Goal: Task Accomplishment & Management: Manage account settings

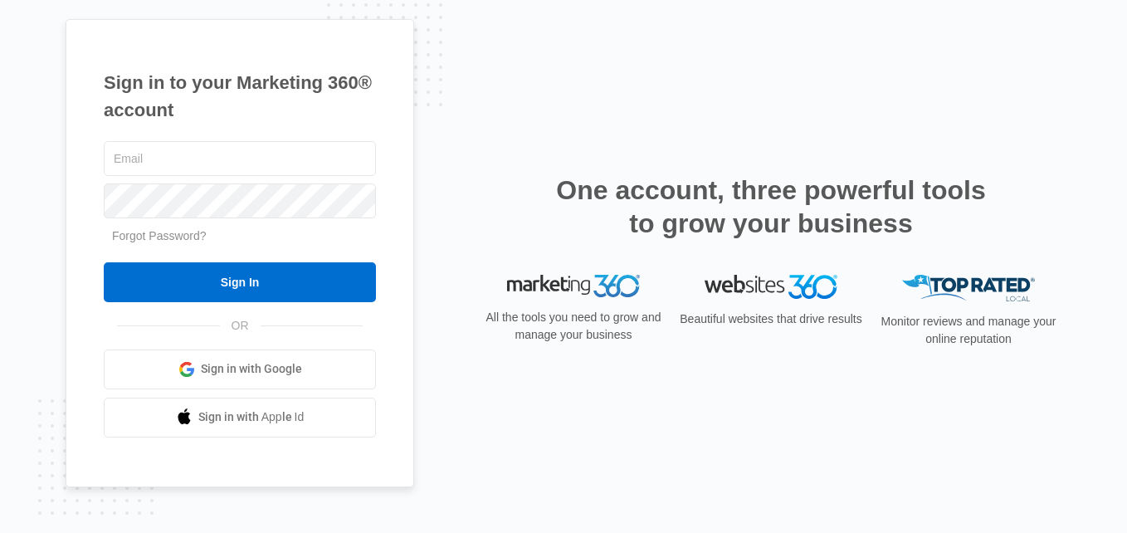
click at [324, 367] on link "Sign in with Google" at bounding box center [240, 369] width 272 height 40
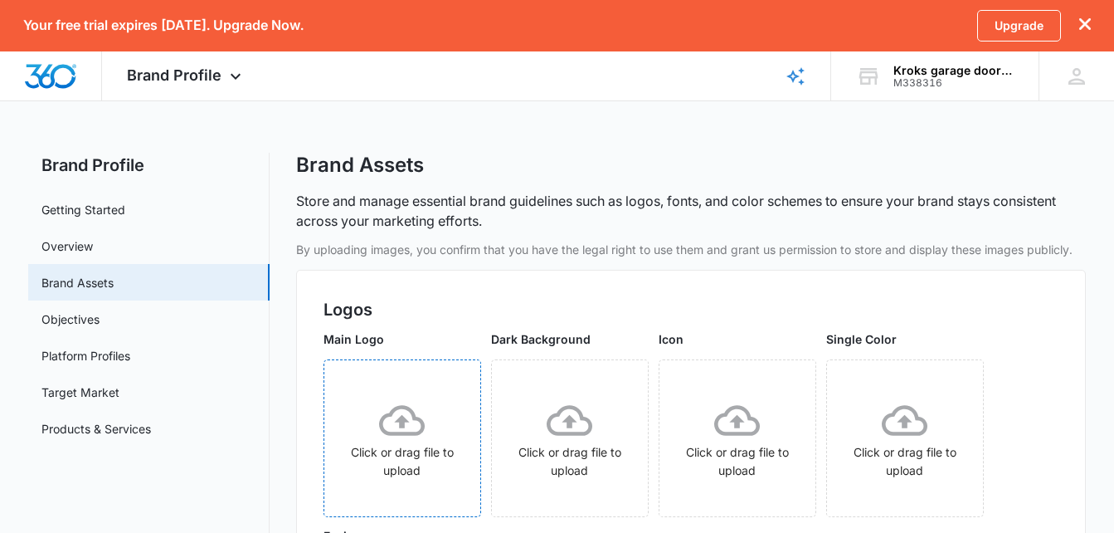
click at [428, 411] on div "Click or drag file to upload" at bounding box center [402, 438] width 156 height 82
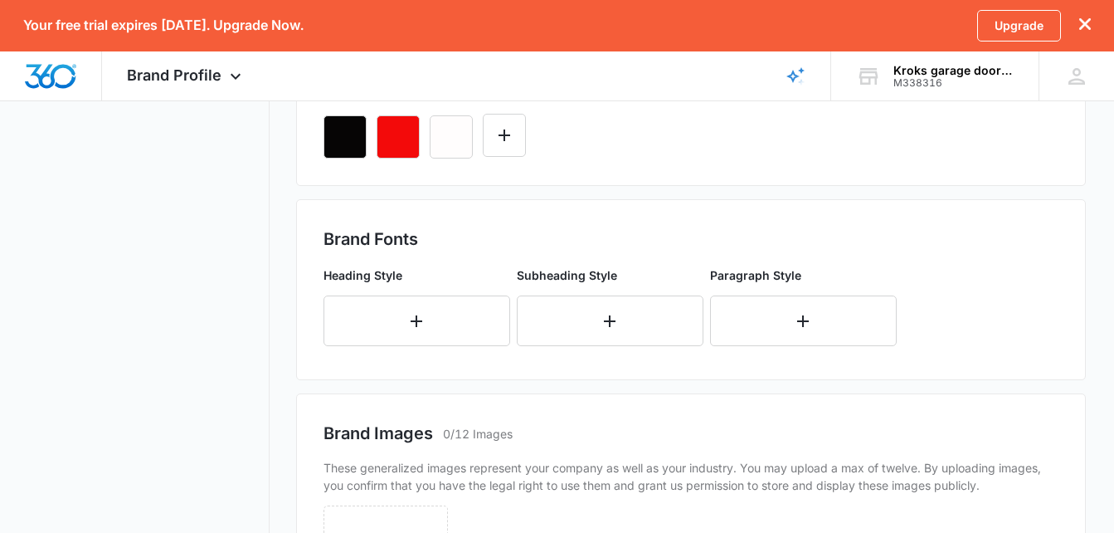
scroll to position [732, 0]
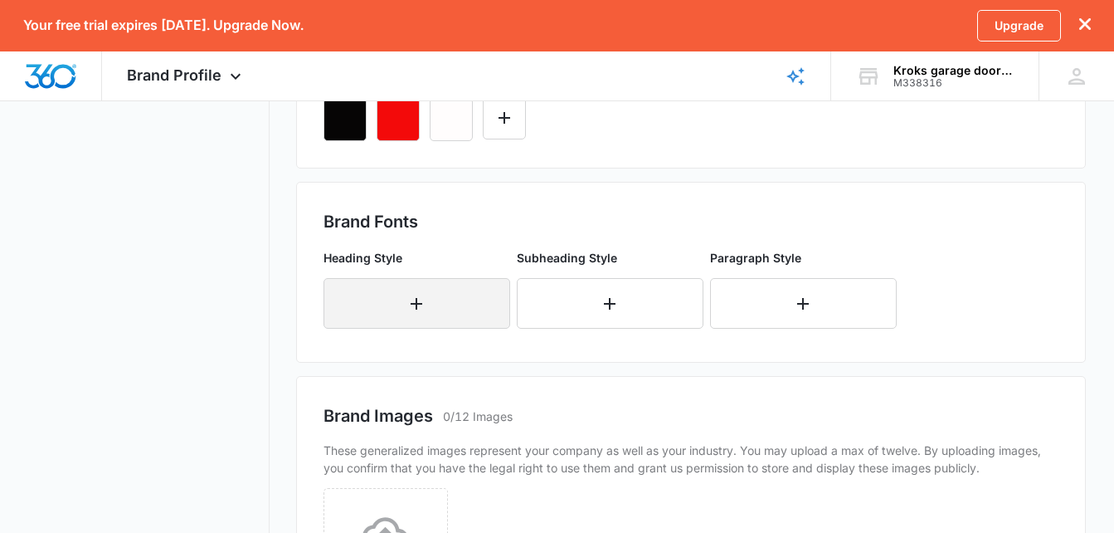
click at [468, 294] on button "button" at bounding box center [417, 303] width 187 height 51
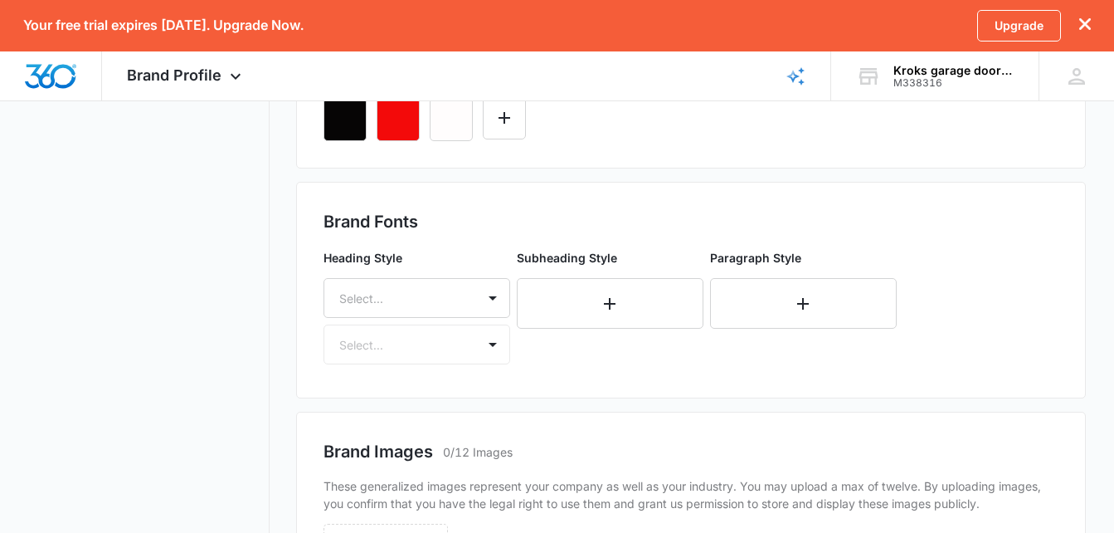
scroll to position [784, 0]
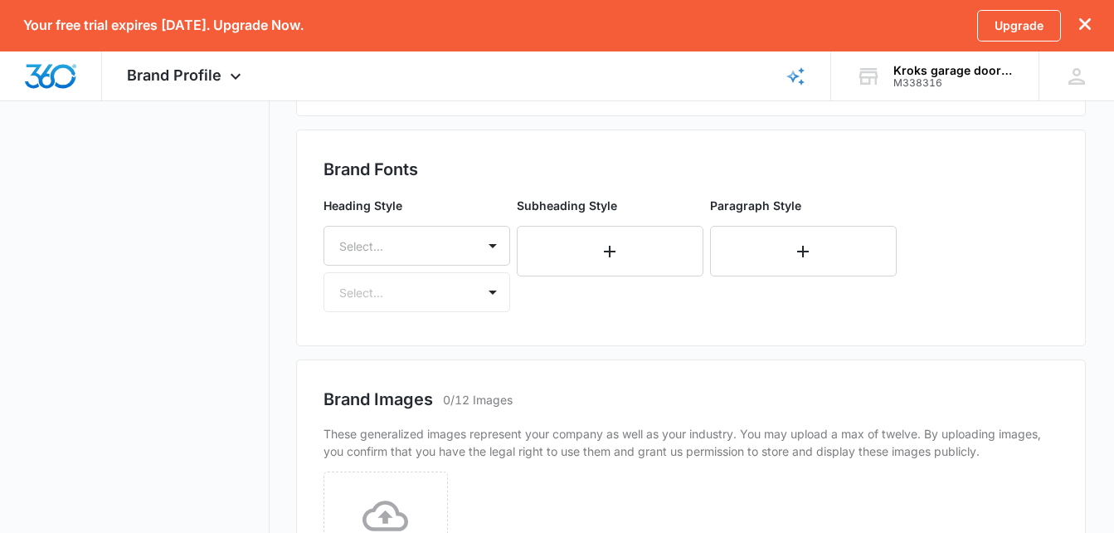
click at [468, 265] on div "Select..." at bounding box center [417, 246] width 187 height 40
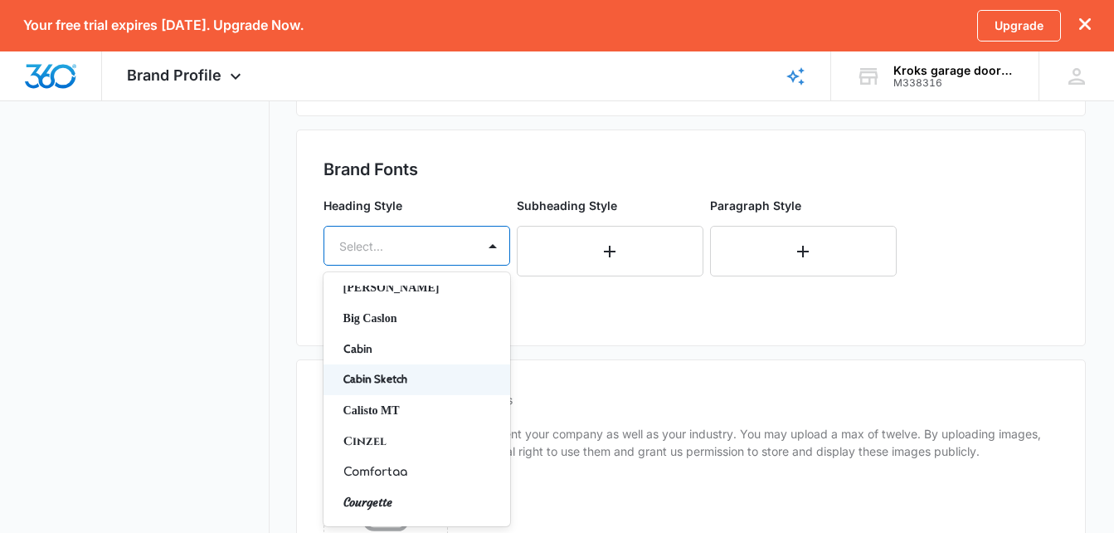
scroll to position [115, 0]
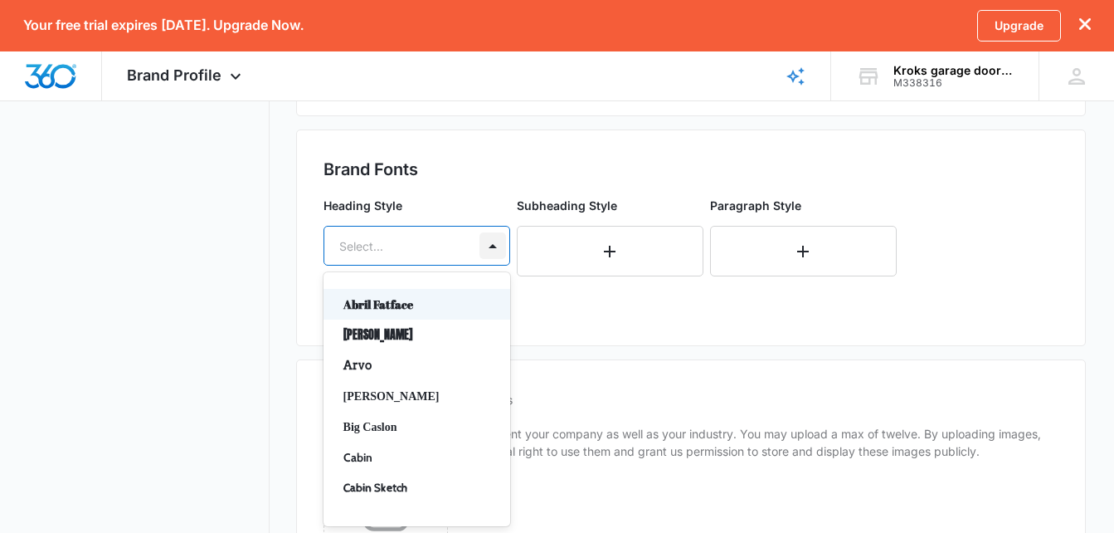
click at [503, 246] on div at bounding box center [492, 245] width 27 height 27
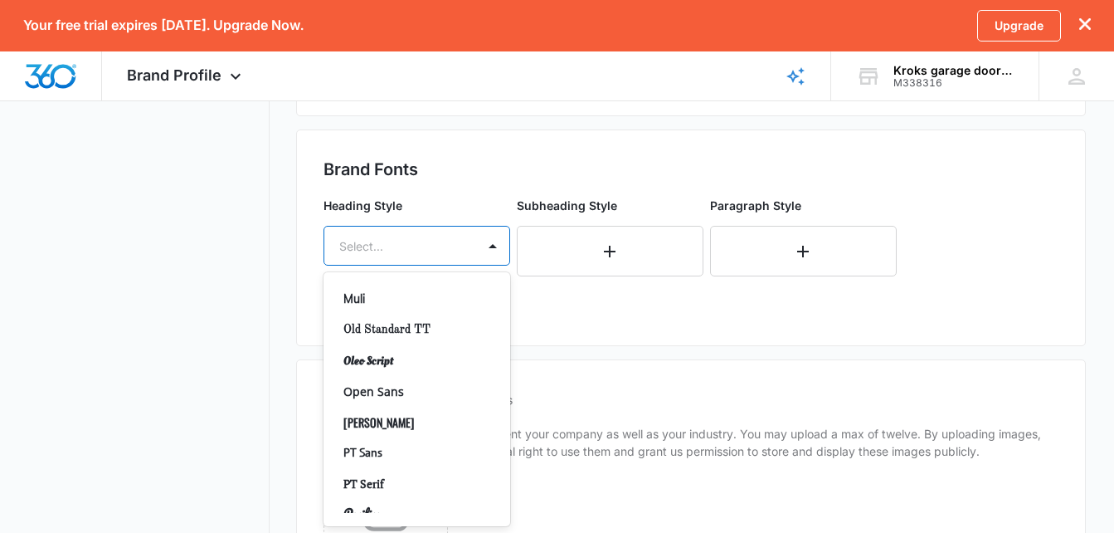
scroll to position [766, 0]
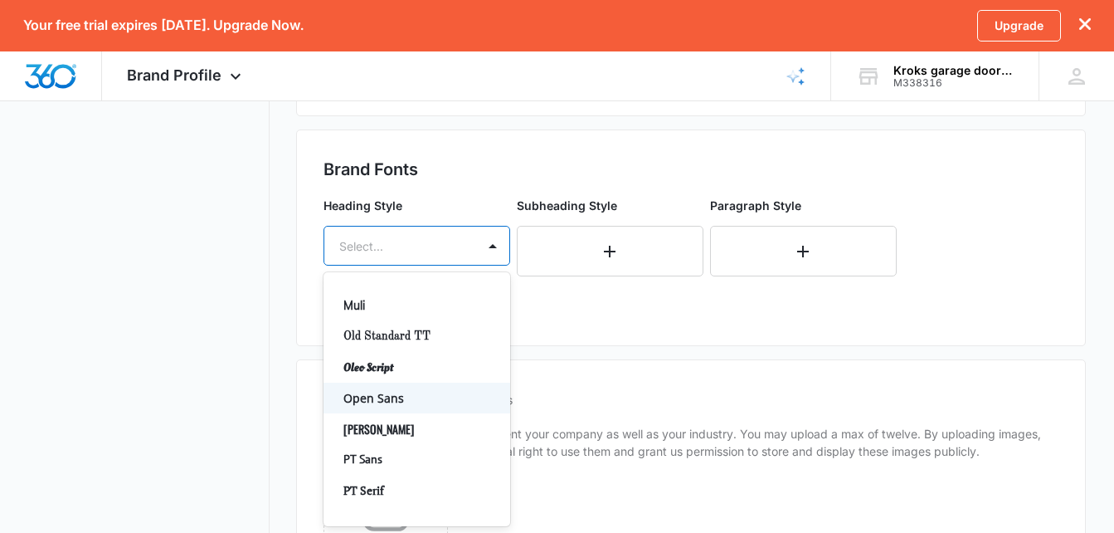
click at [429, 394] on p "Open Sans" at bounding box center [415, 397] width 144 height 17
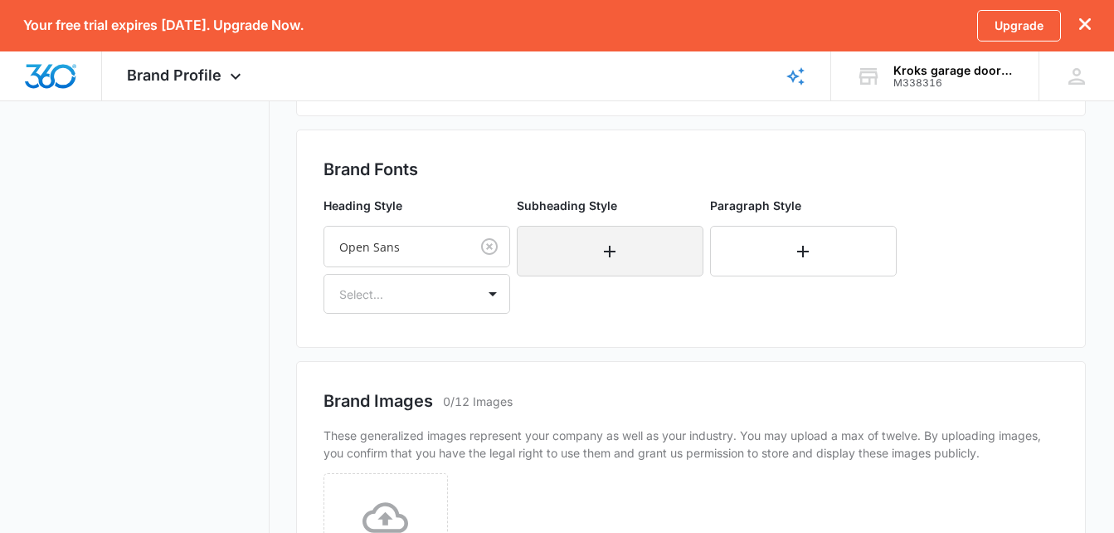
click at [641, 251] on button "button" at bounding box center [610, 251] width 187 height 51
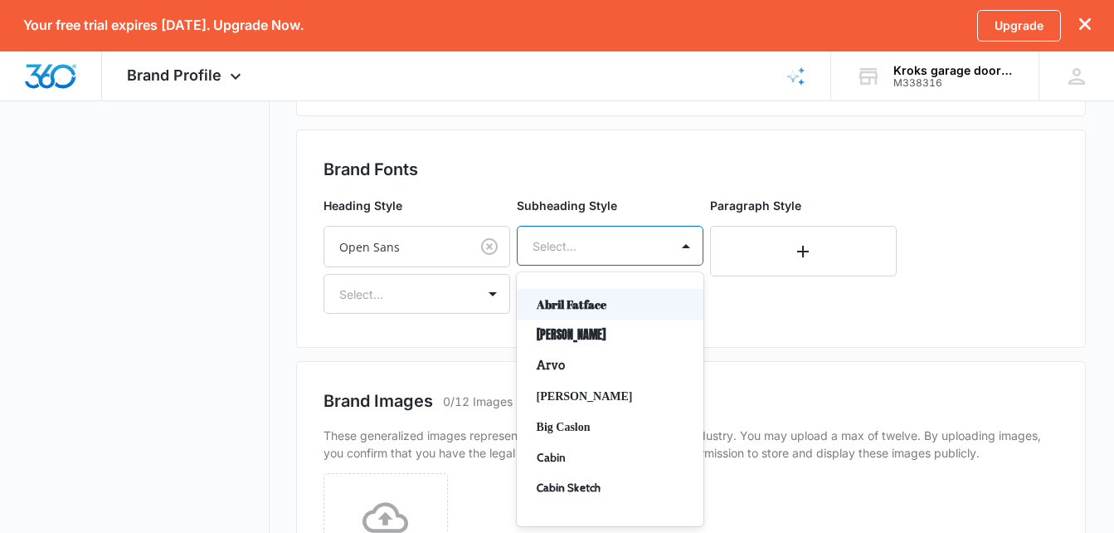
click at [641, 251] on div at bounding box center [590, 246] width 115 height 21
click at [768, 380] on div "Brand Images 0/12 Images These generalized images represent your company as wel…" at bounding box center [691, 498] width 791 height 274
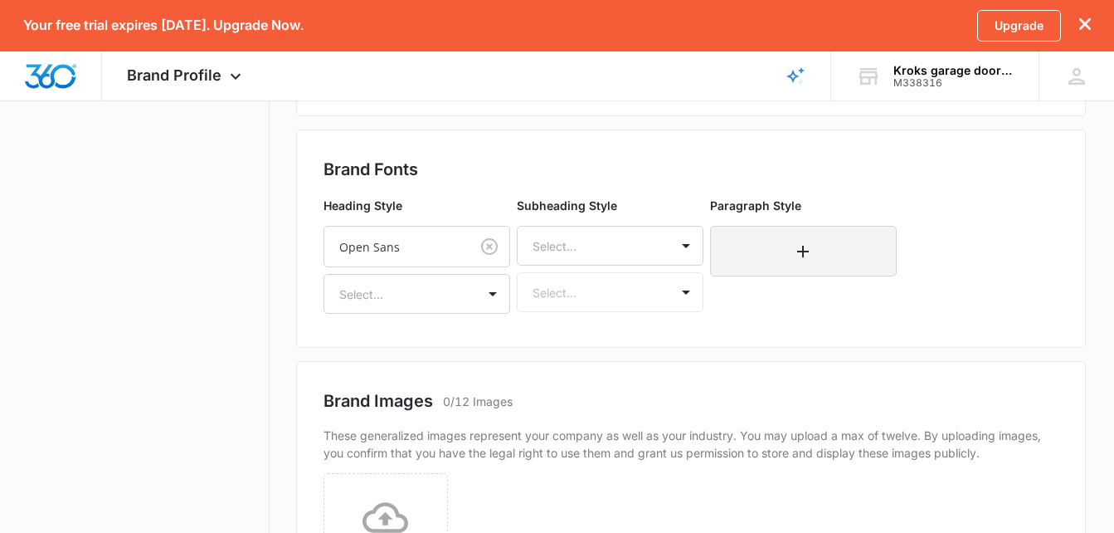
click at [799, 241] on icon "button" at bounding box center [803, 251] width 20 height 20
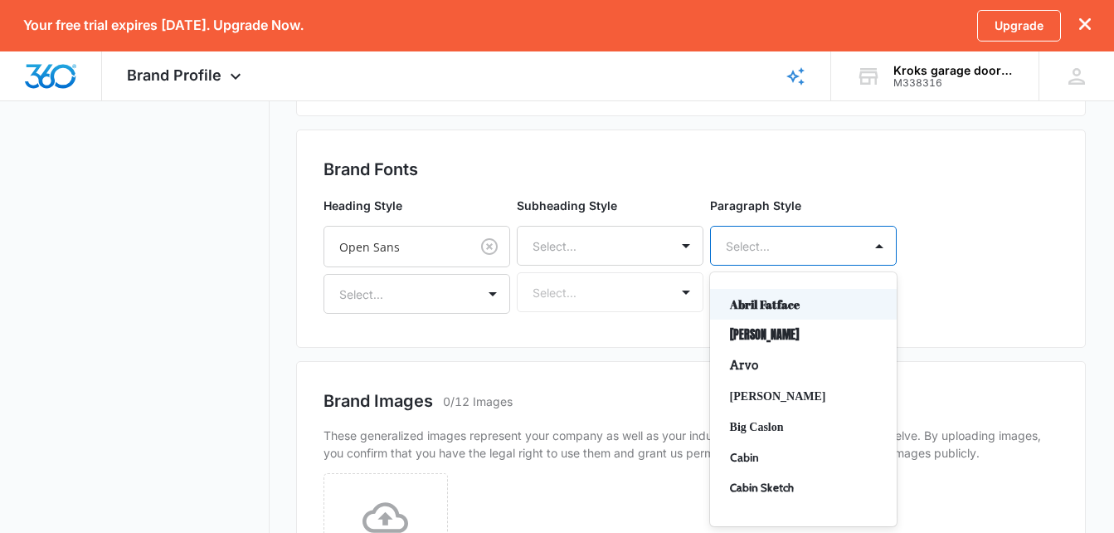
click at [799, 241] on div at bounding box center [783, 246] width 115 height 21
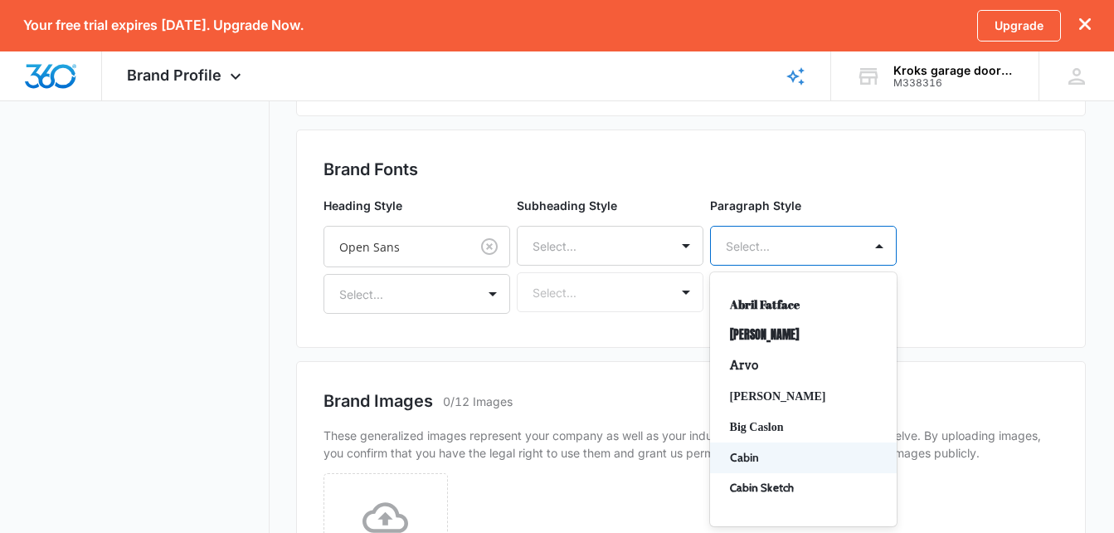
click at [792, 460] on p "Cabin" at bounding box center [802, 457] width 144 height 17
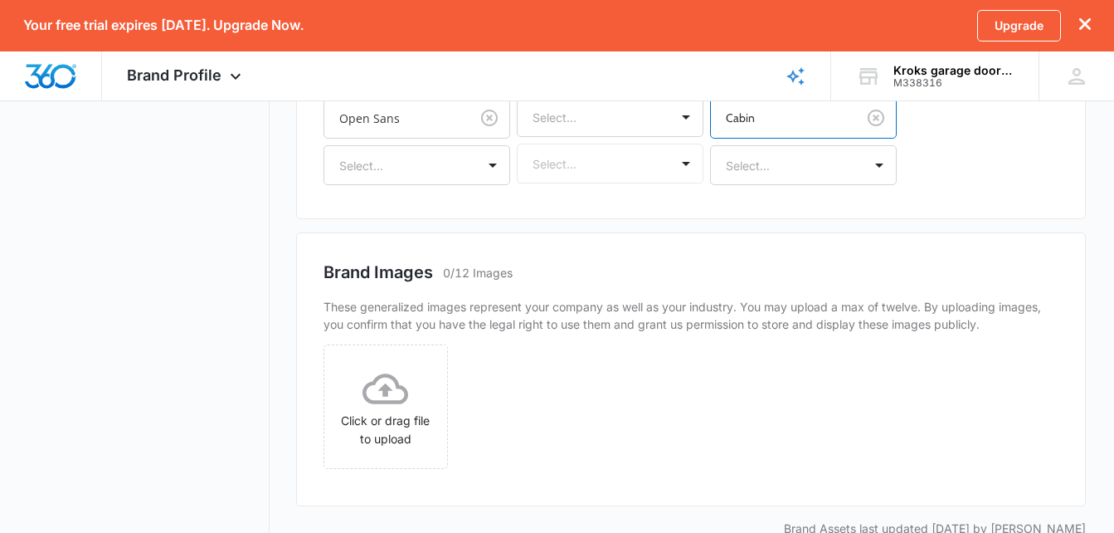
scroll to position [937, 0]
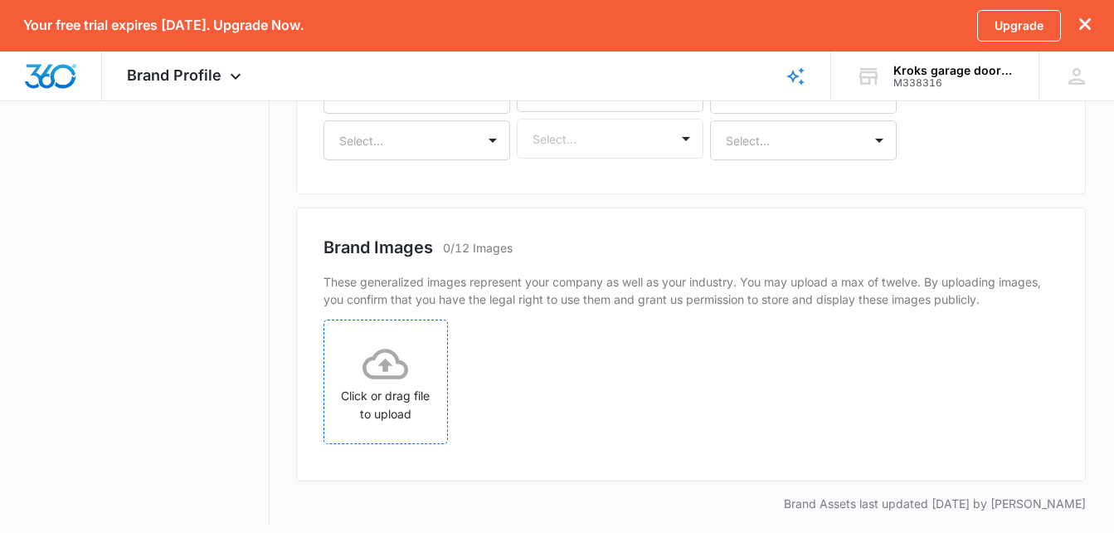
click at [392, 348] on icon at bounding box center [386, 364] width 46 height 46
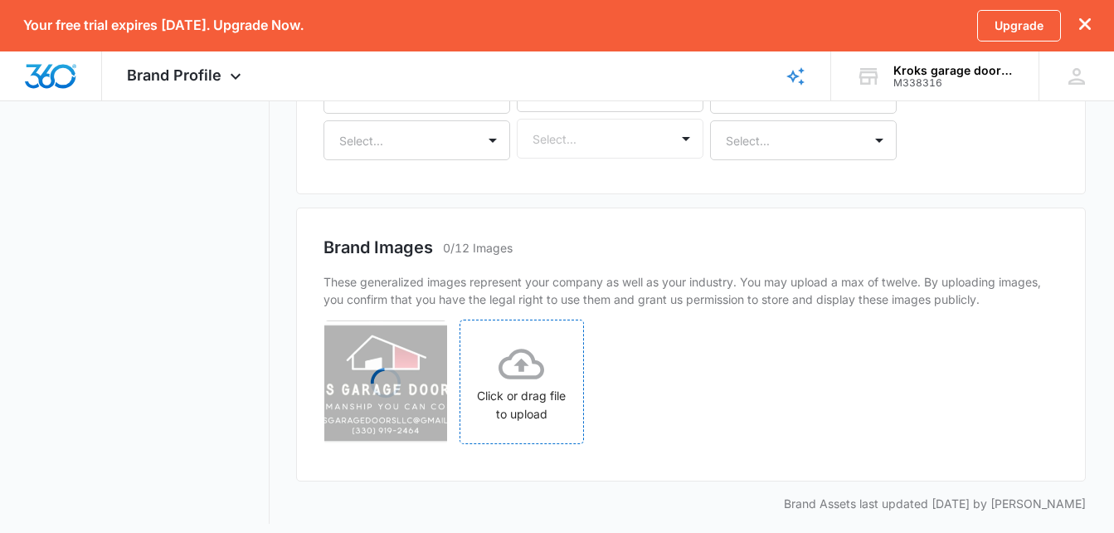
click at [527, 377] on icon at bounding box center [522, 363] width 46 height 31
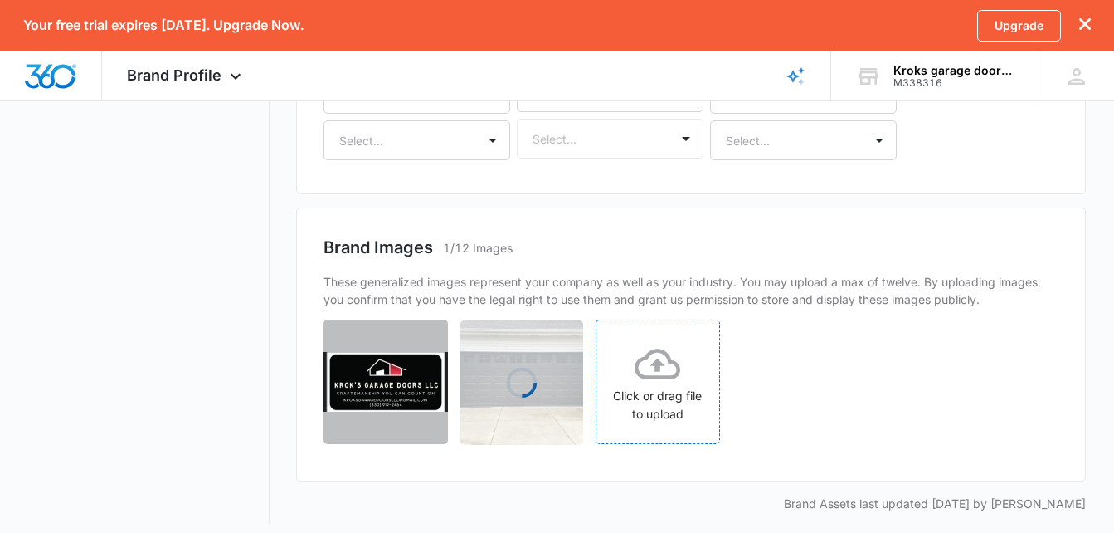
click at [653, 350] on icon at bounding box center [658, 363] width 46 height 31
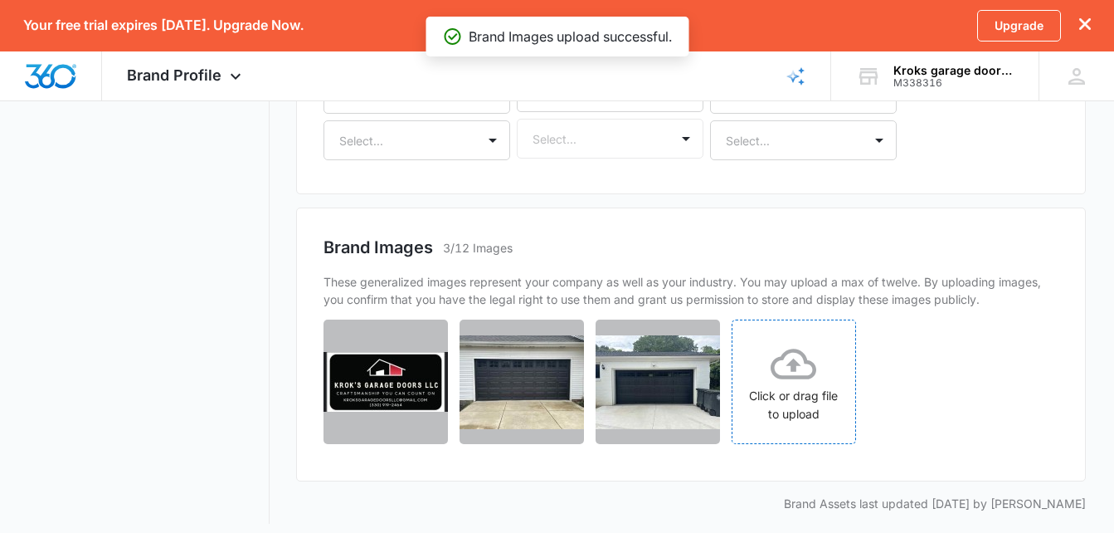
click at [798, 377] on icon at bounding box center [794, 363] width 46 height 31
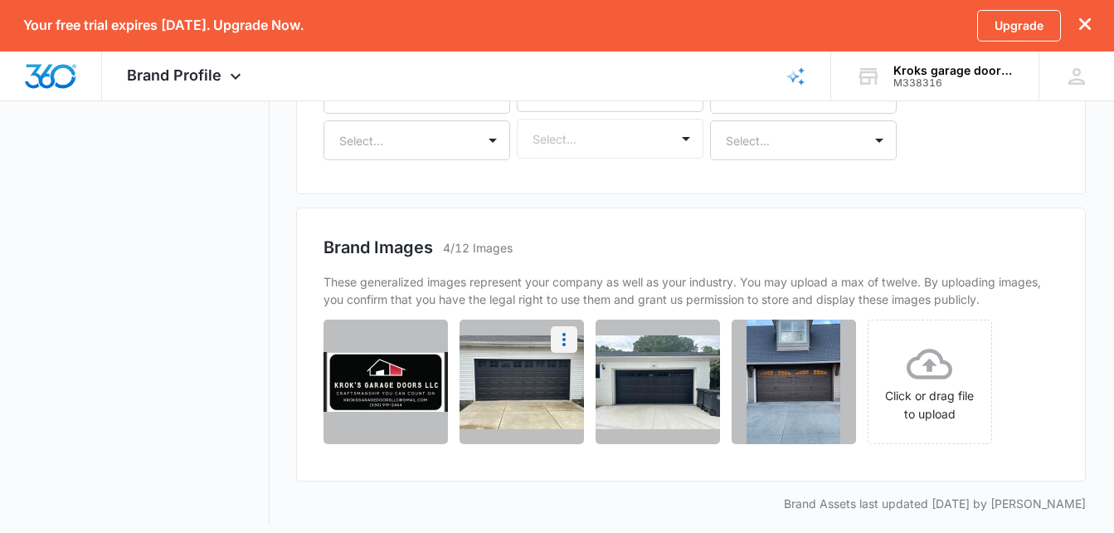
click at [558, 337] on icon "More" at bounding box center [564, 339] width 20 height 20
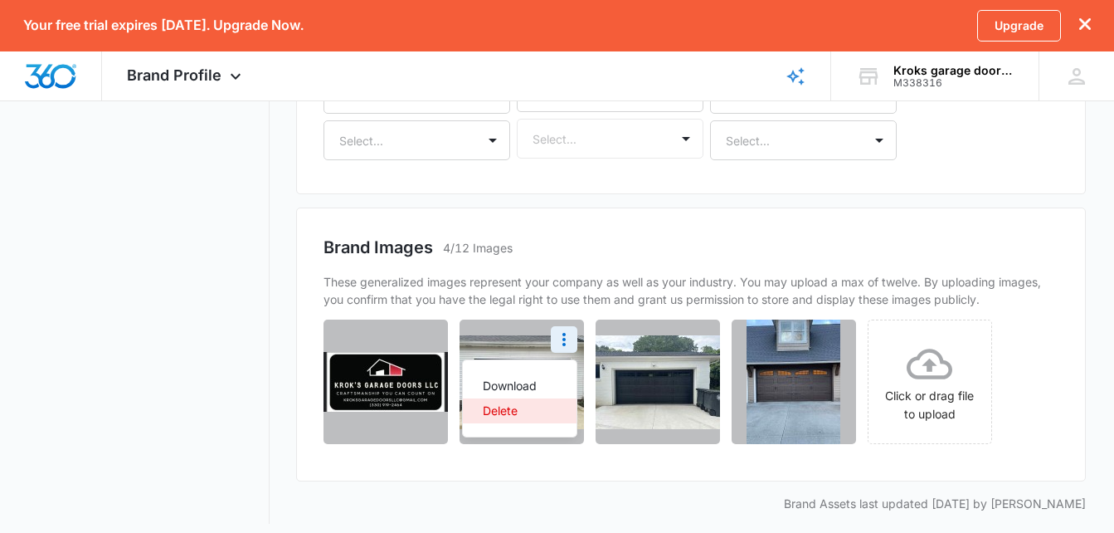
click at [504, 414] on div "Delete" at bounding box center [510, 411] width 54 height 12
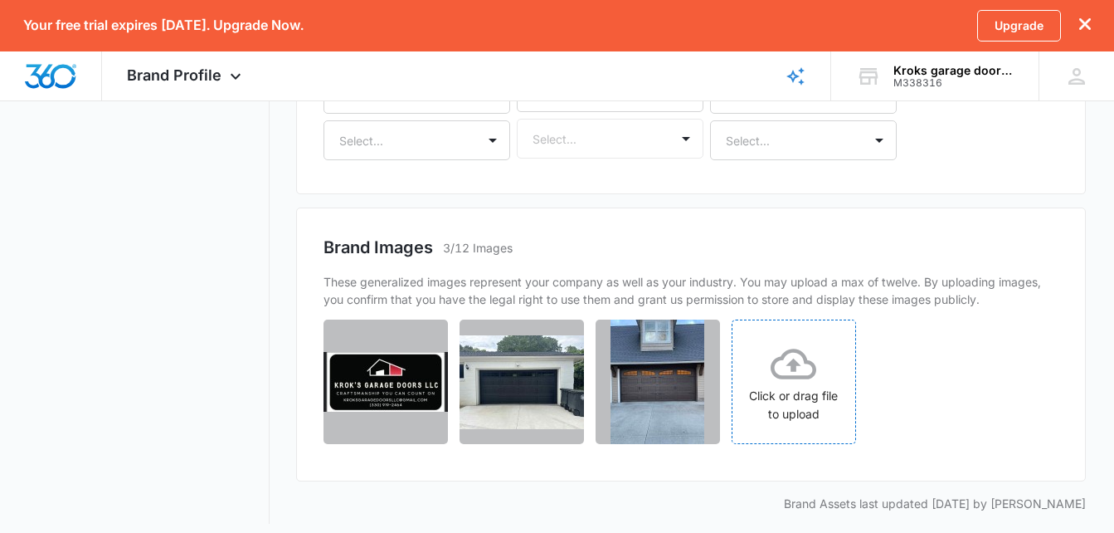
click at [936, 379] on div "Click or drag file to upload" at bounding box center [692, 386] width 736 height 134
click at [822, 373] on div "Click or drag file to upload" at bounding box center [794, 382] width 123 height 82
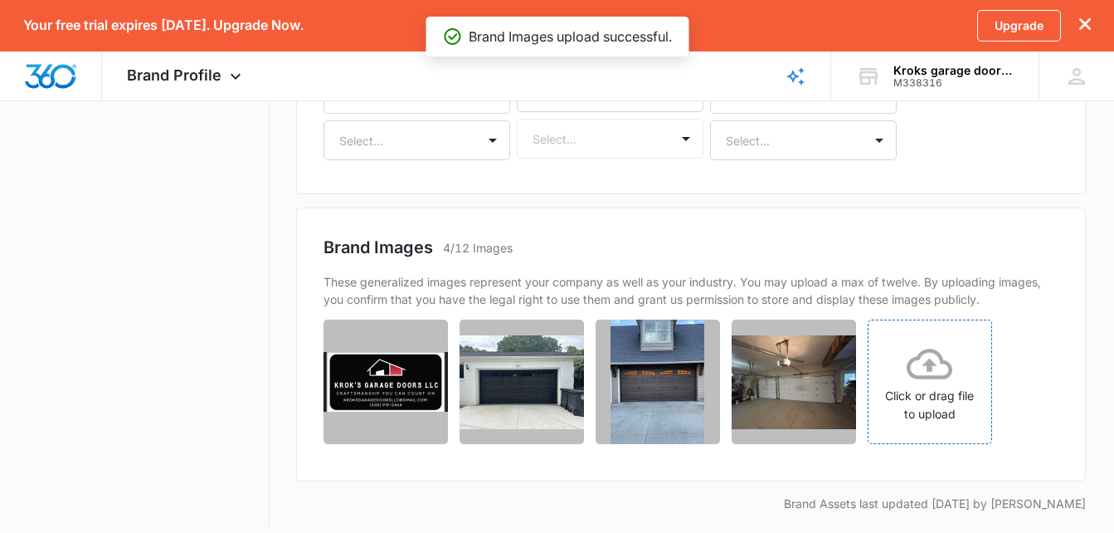
click at [954, 380] on div "Click or drag file to upload" at bounding box center [930, 382] width 123 height 82
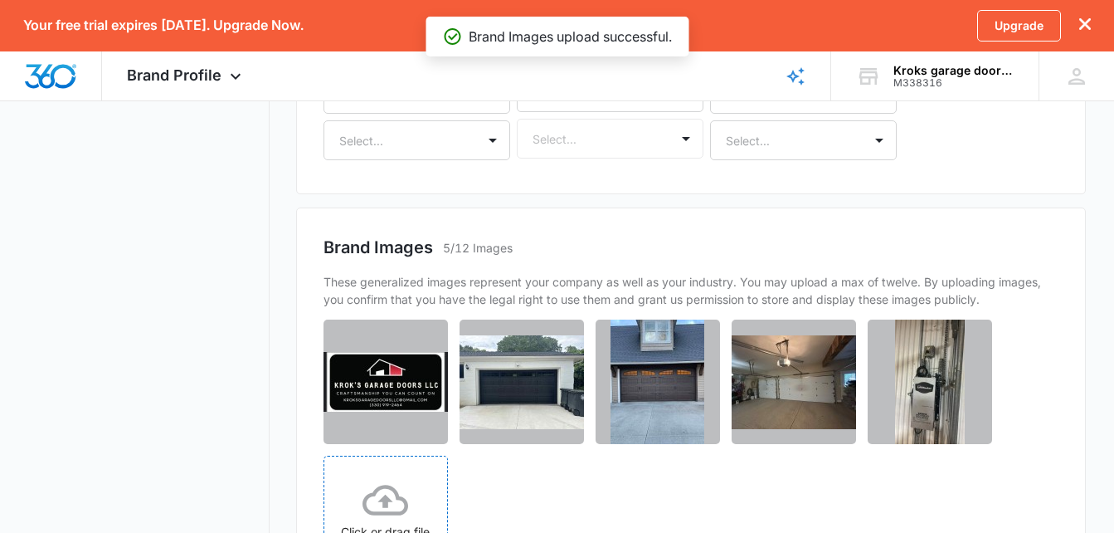
click at [424, 489] on div "Click or drag file to upload" at bounding box center [385, 518] width 123 height 82
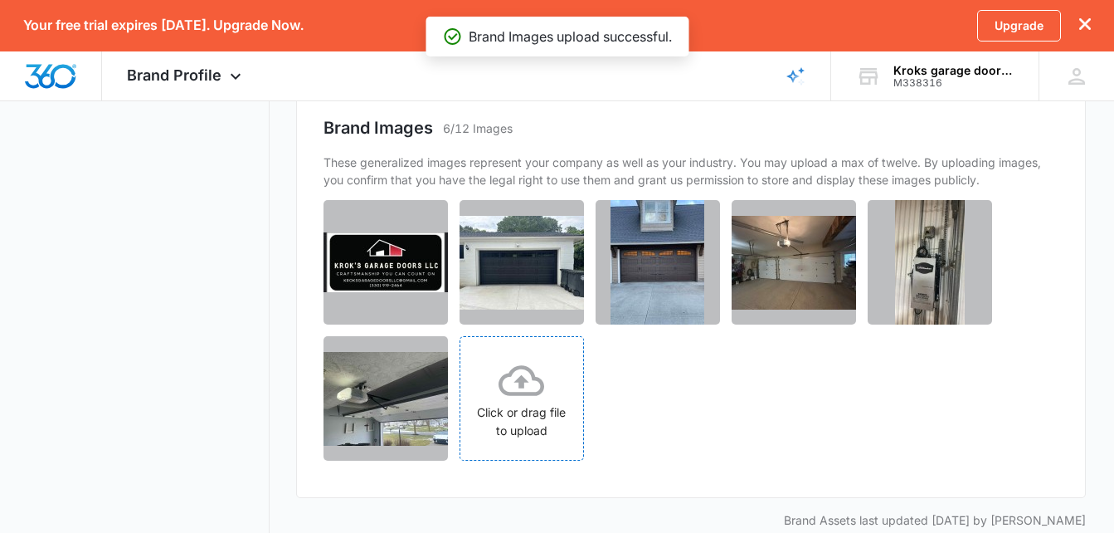
scroll to position [1073, 0]
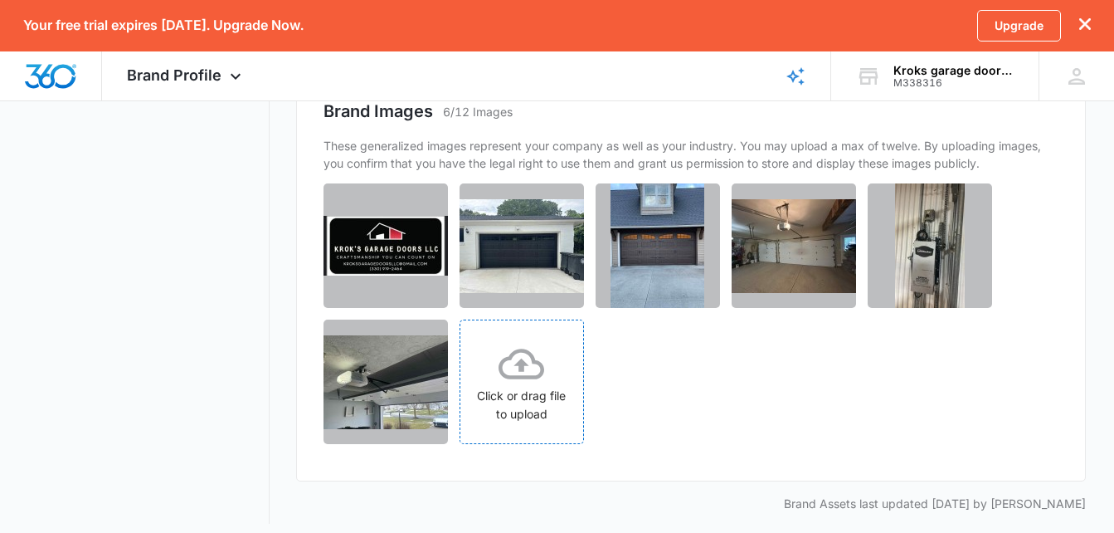
click at [528, 362] on icon at bounding box center [522, 364] width 46 height 46
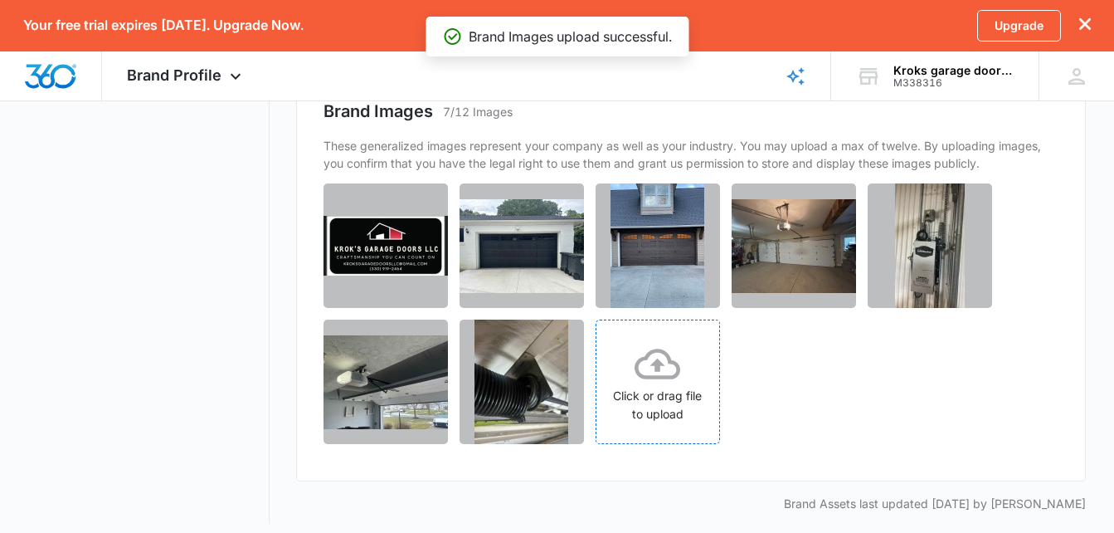
click at [650, 374] on icon at bounding box center [658, 364] width 46 height 46
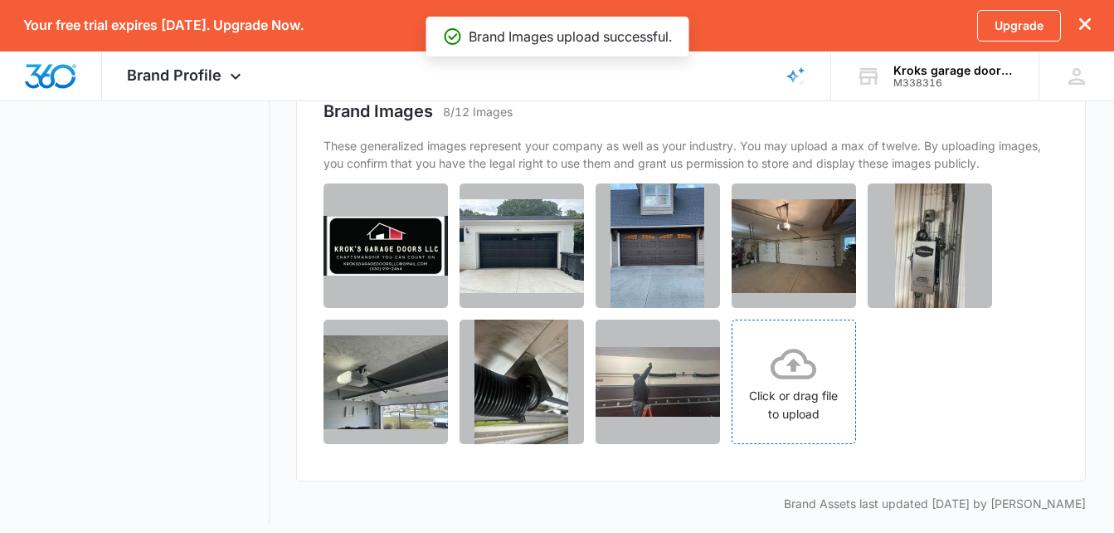
click at [779, 400] on div "Click or drag file to upload" at bounding box center [794, 382] width 123 height 82
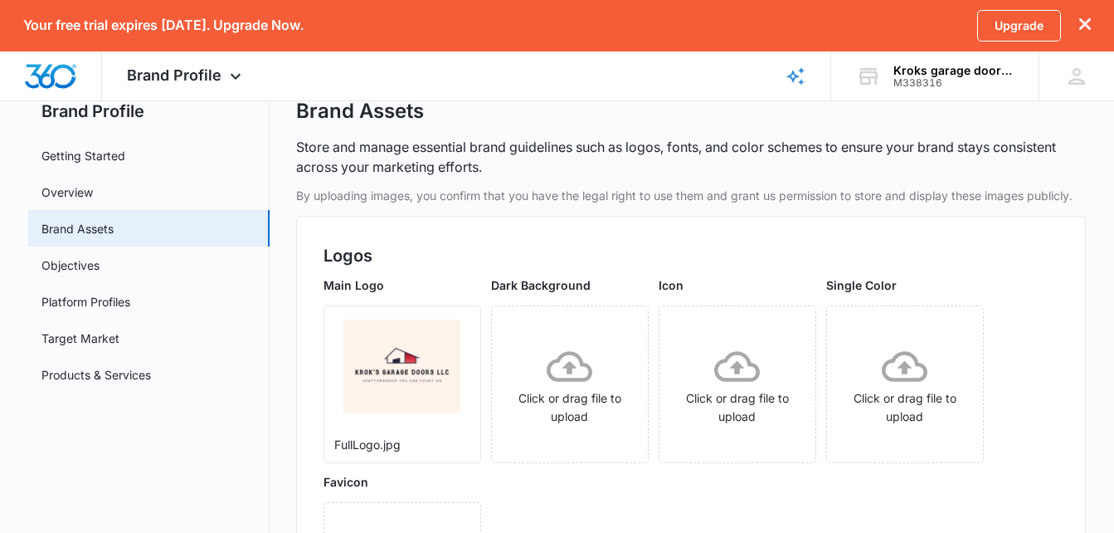
scroll to position [0, 0]
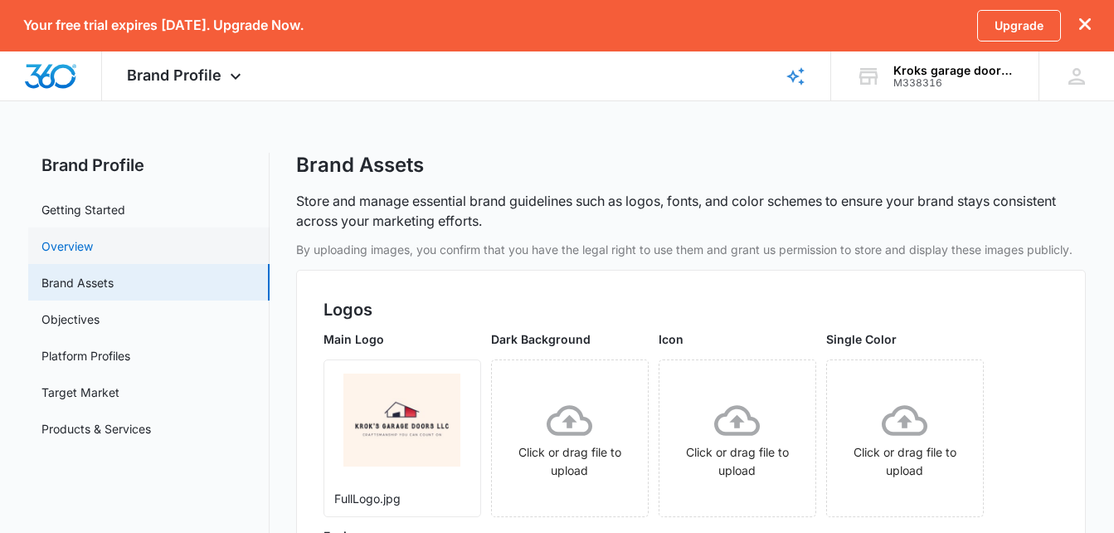
click at [93, 250] on link "Overview" at bounding box center [66, 245] width 51 height 17
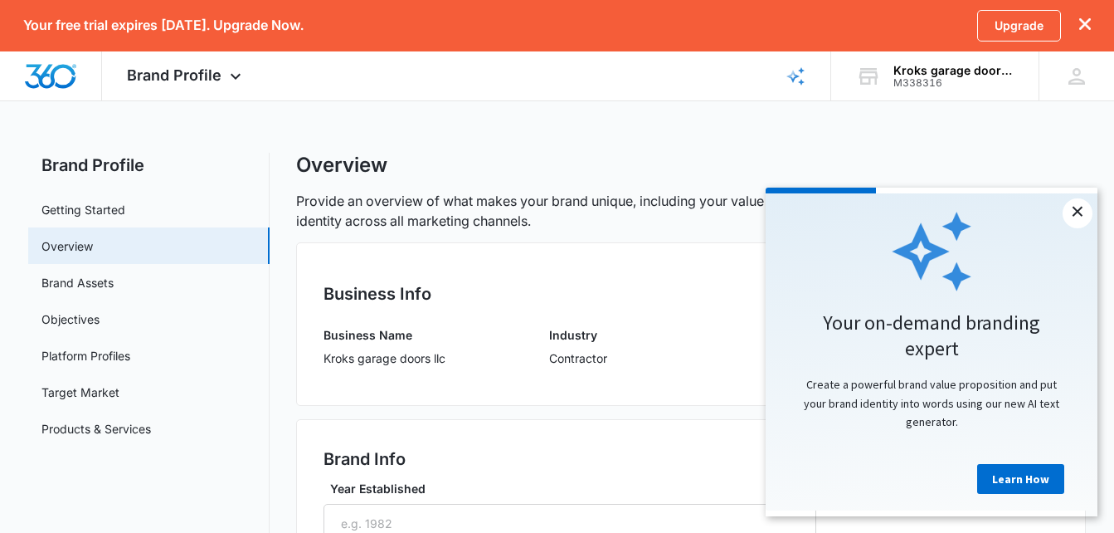
click at [1078, 199] on link "×" at bounding box center [1078, 213] width 30 height 30
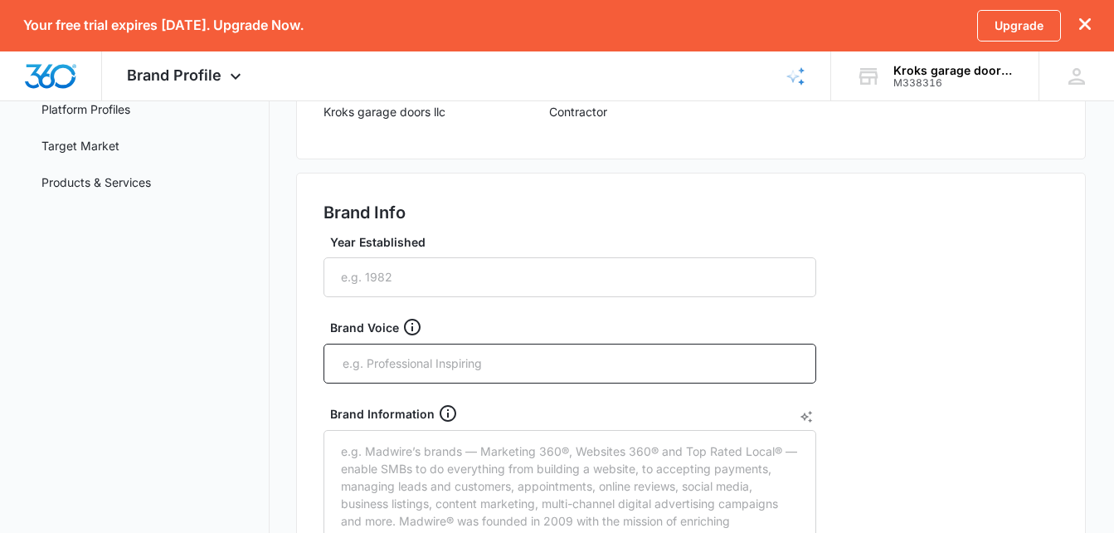
scroll to position [268, 0]
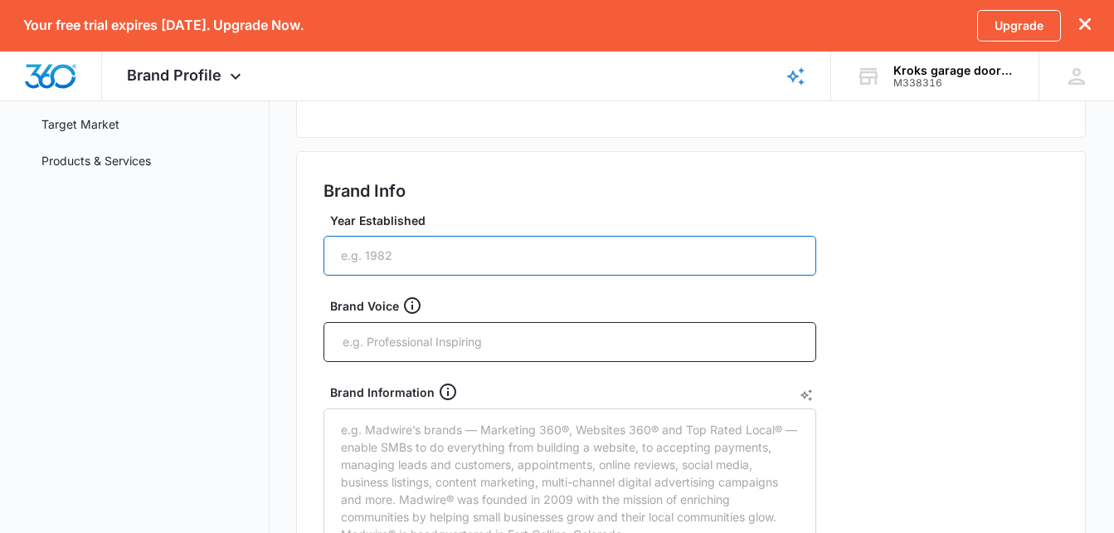
click at [556, 260] on input "Year Established" at bounding box center [570, 256] width 493 height 40
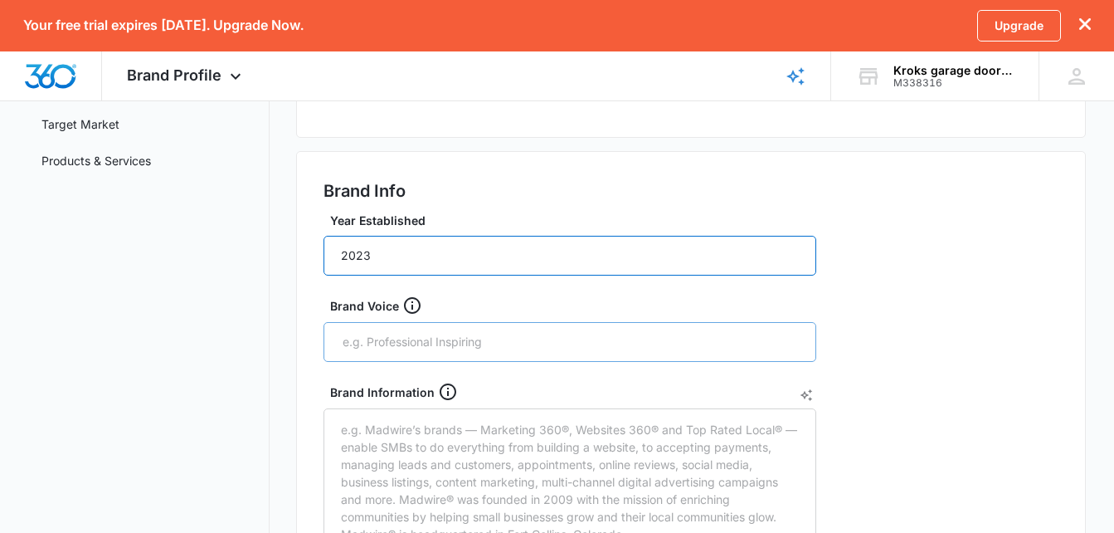
type input "2023"
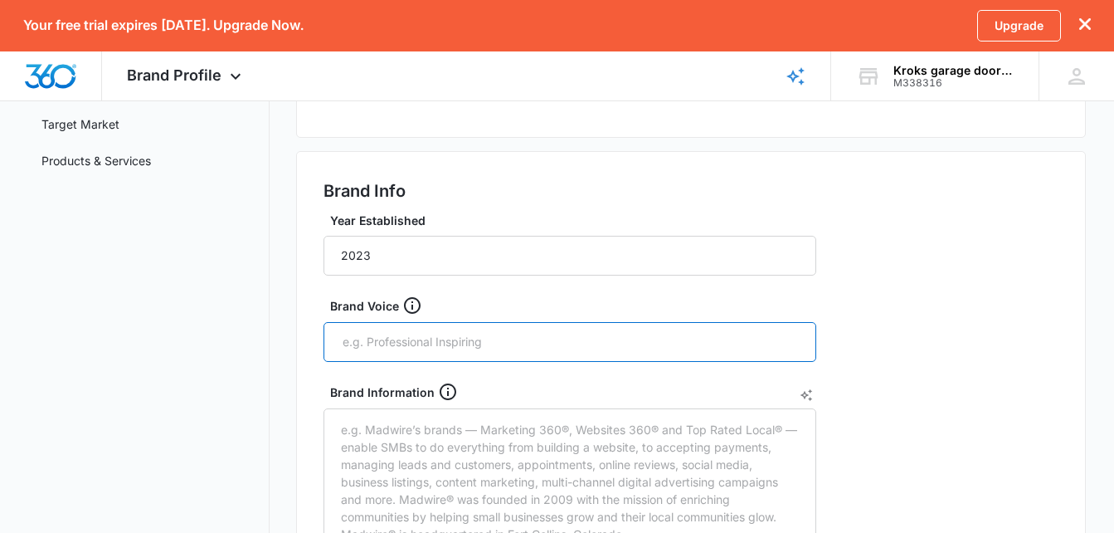
click at [455, 346] on input "text" at bounding box center [571, 341] width 461 height 25
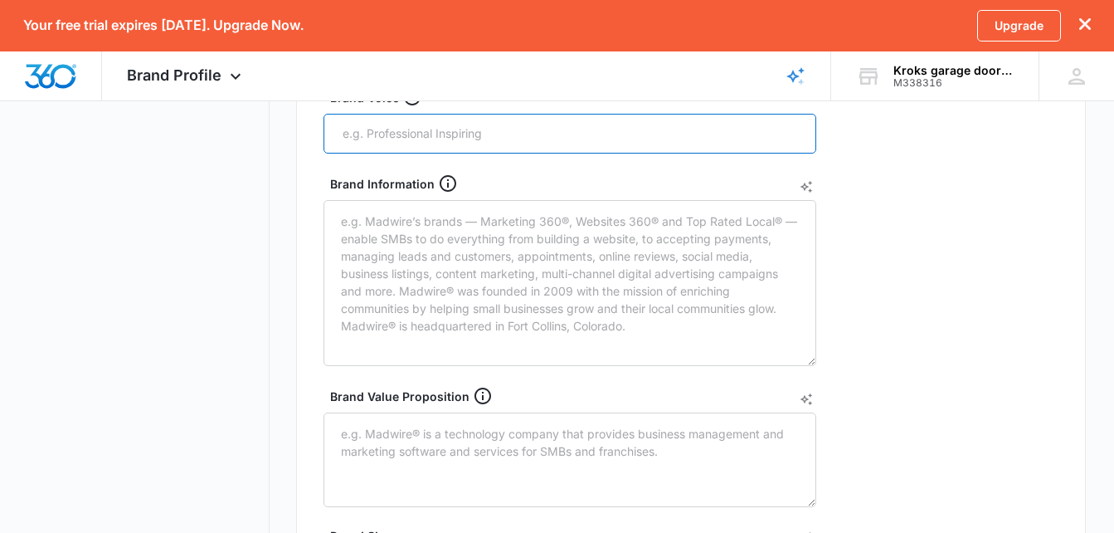
scroll to position [479, 0]
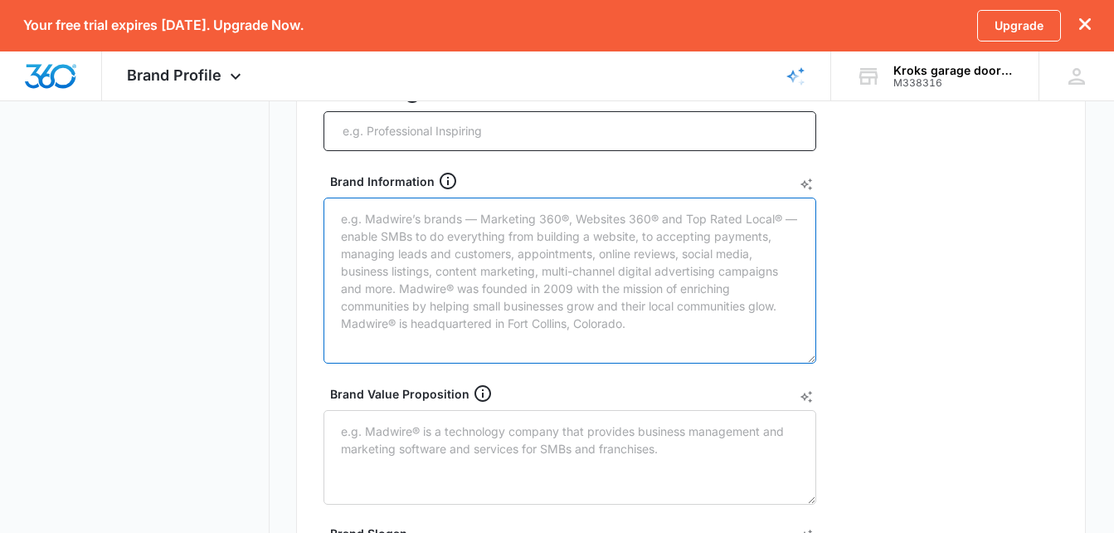
click at [647, 331] on textarea "Brand Information" at bounding box center [570, 280] width 493 height 166
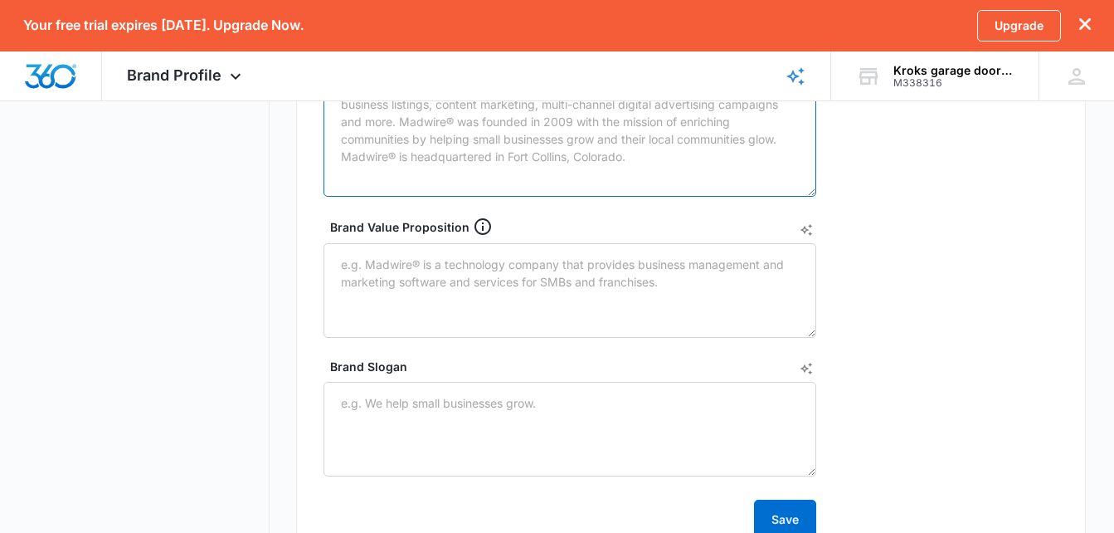
scroll to position [643, 0]
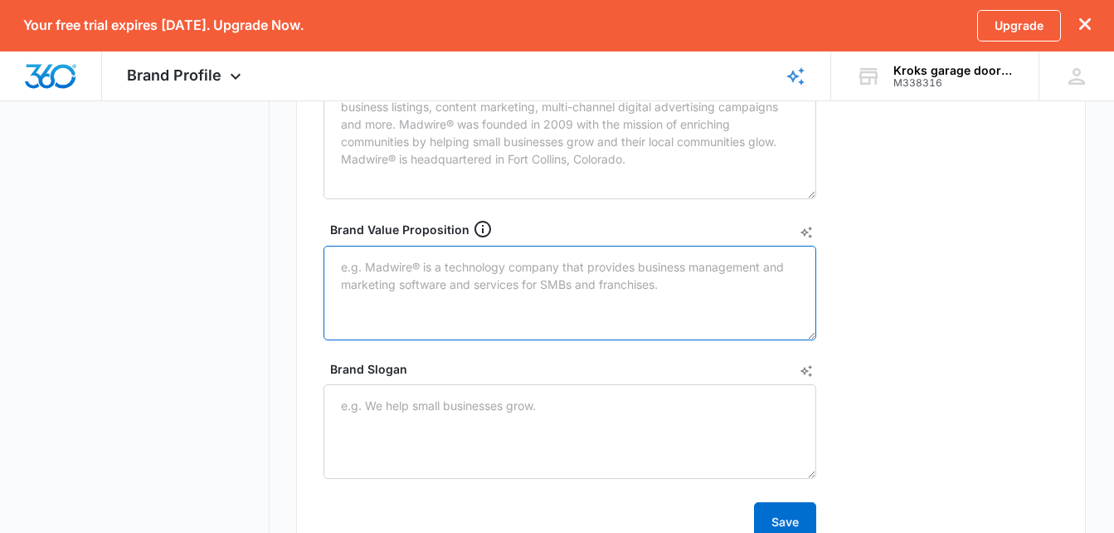
click at [559, 291] on textarea "Brand Value Proposition" at bounding box center [570, 293] width 493 height 95
paste textarea "Comprehensive garage door repair. With Kroks Garage Doors, experience superior …"
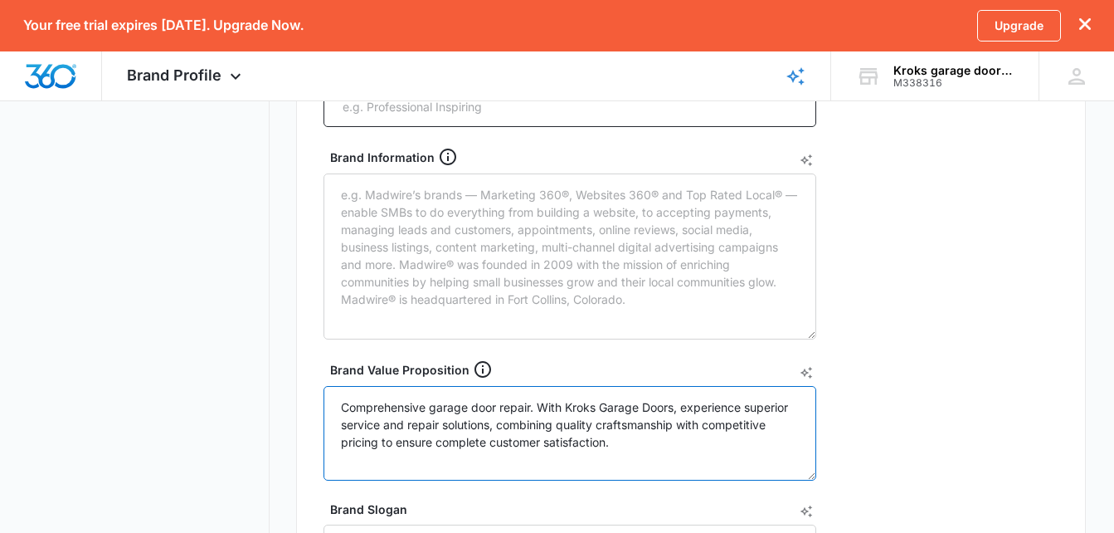
scroll to position [495, 0]
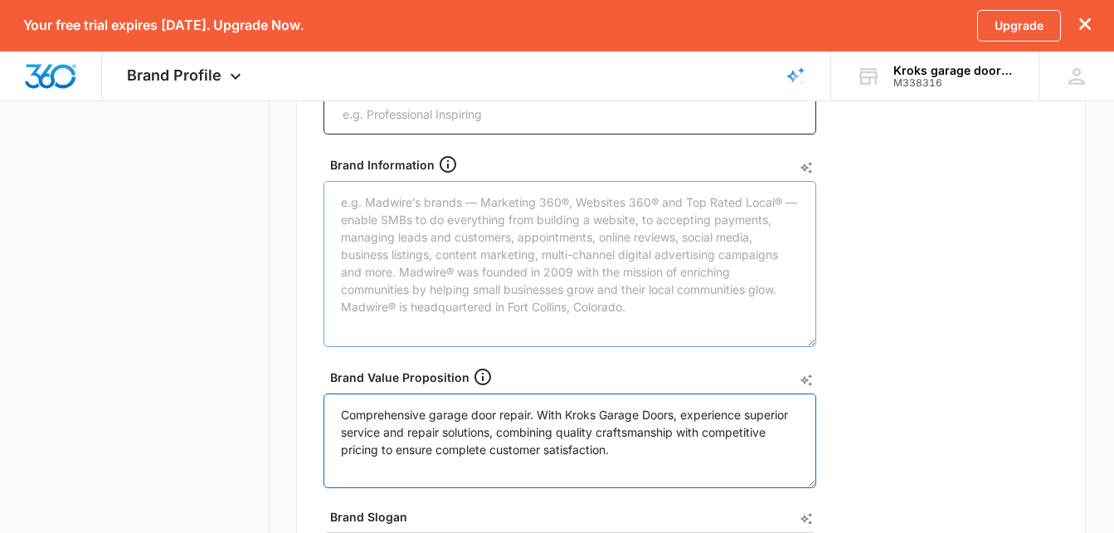
type textarea "Comprehensive garage door repair. With Kroks Garage Doors, experience superior …"
click at [621, 231] on textarea "Brand Information" at bounding box center [570, 264] width 493 height 166
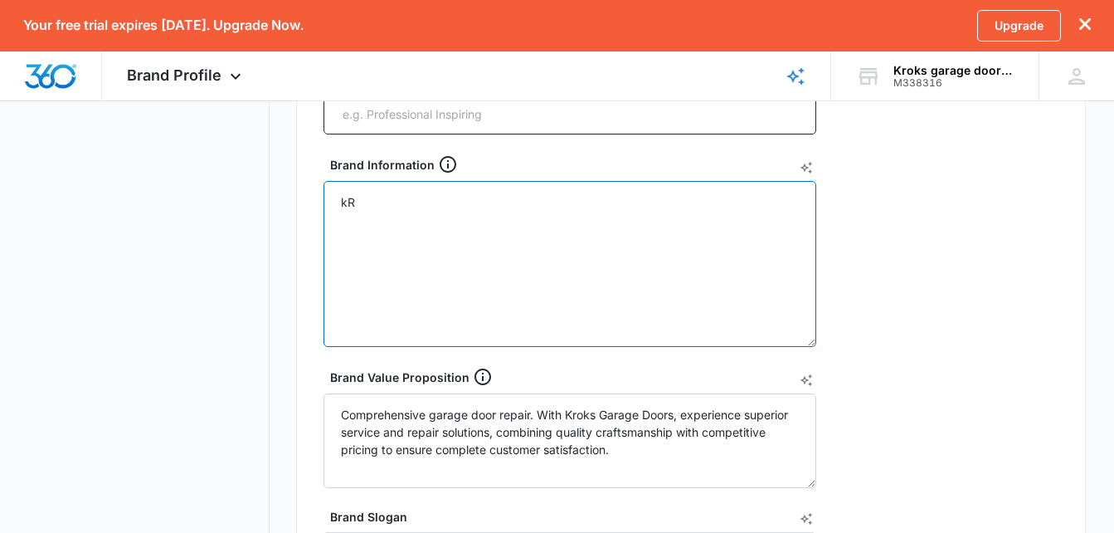
type textarea "k"
type textarea "Kroks Garage Doors LLC - We are a family run small garage"
